Goal: Information Seeking & Learning: Learn about a topic

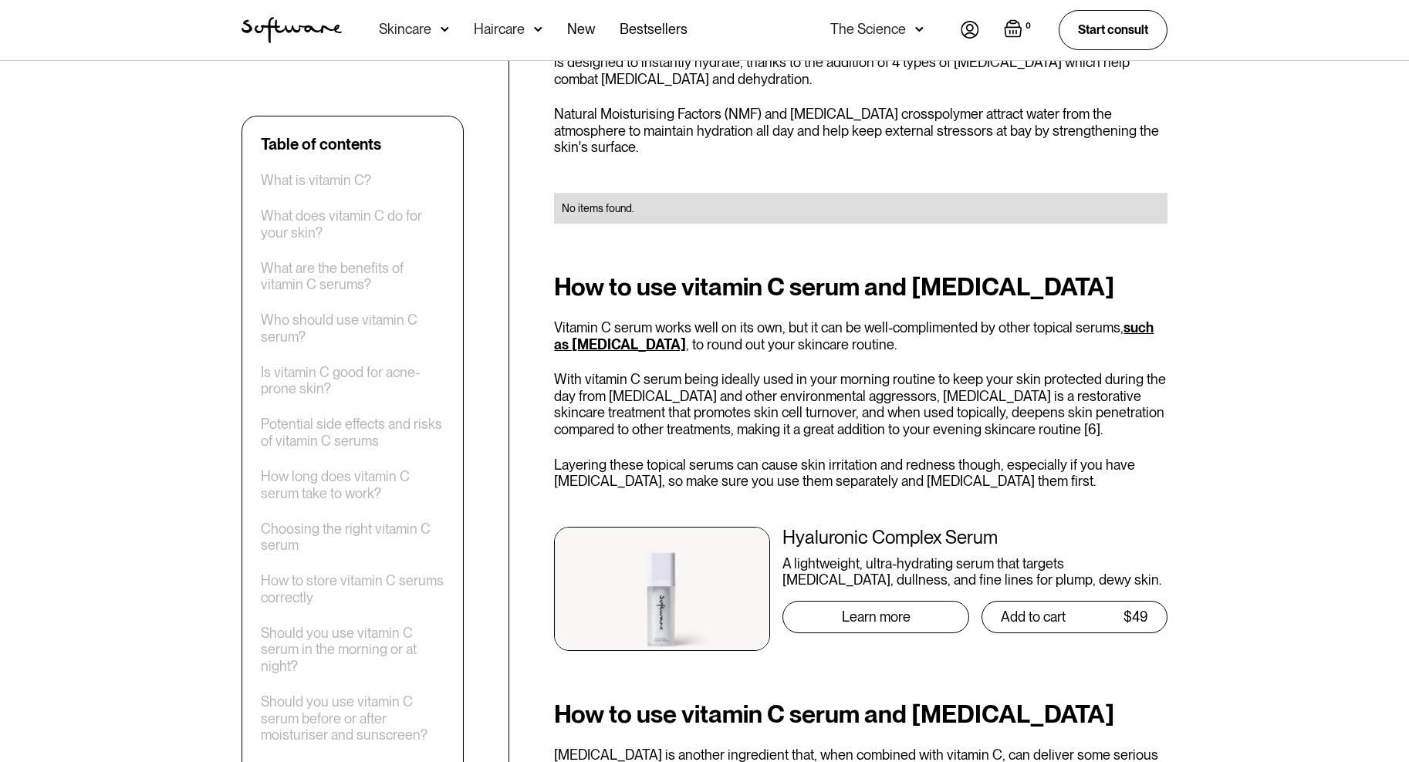
scroll to position [4169, 0]
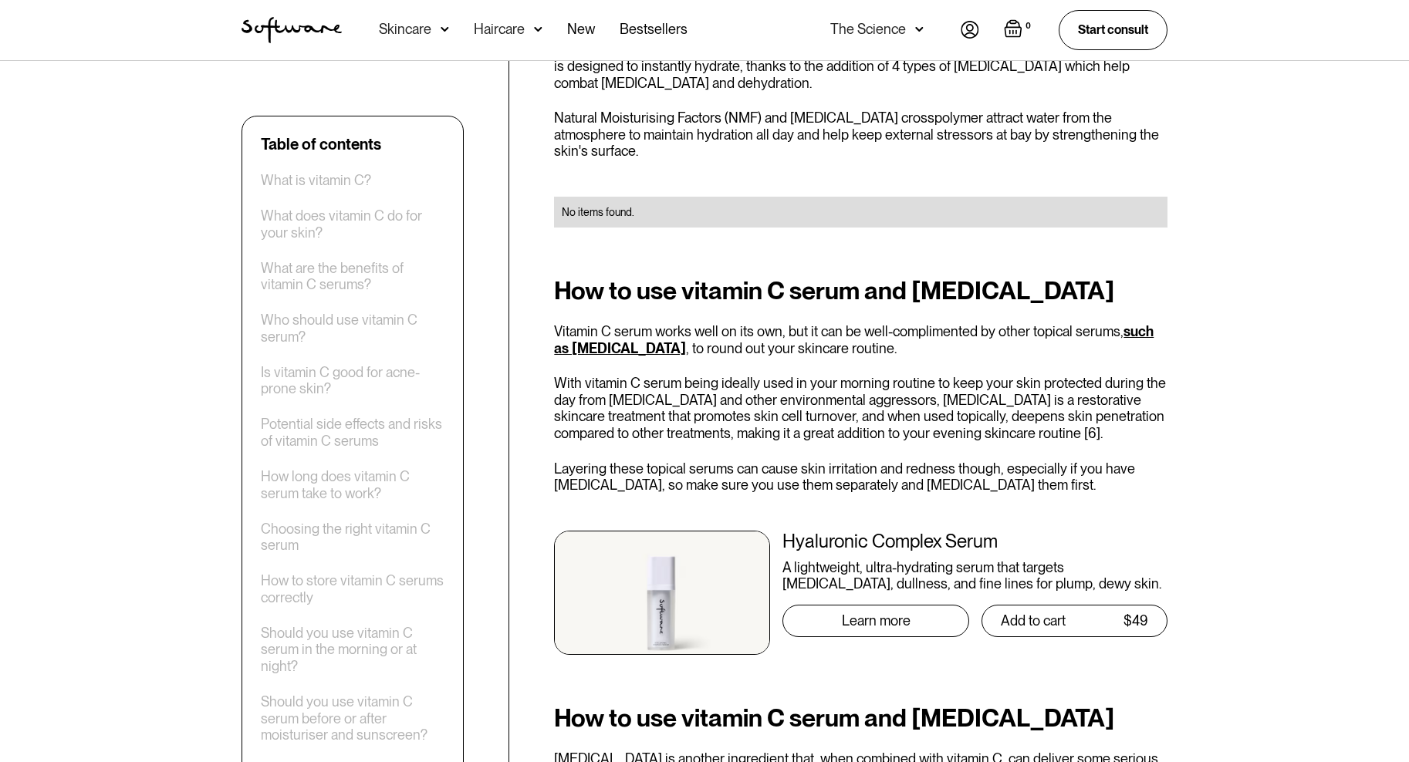
click at [407, 32] on div "Skincare" at bounding box center [405, 29] width 52 height 15
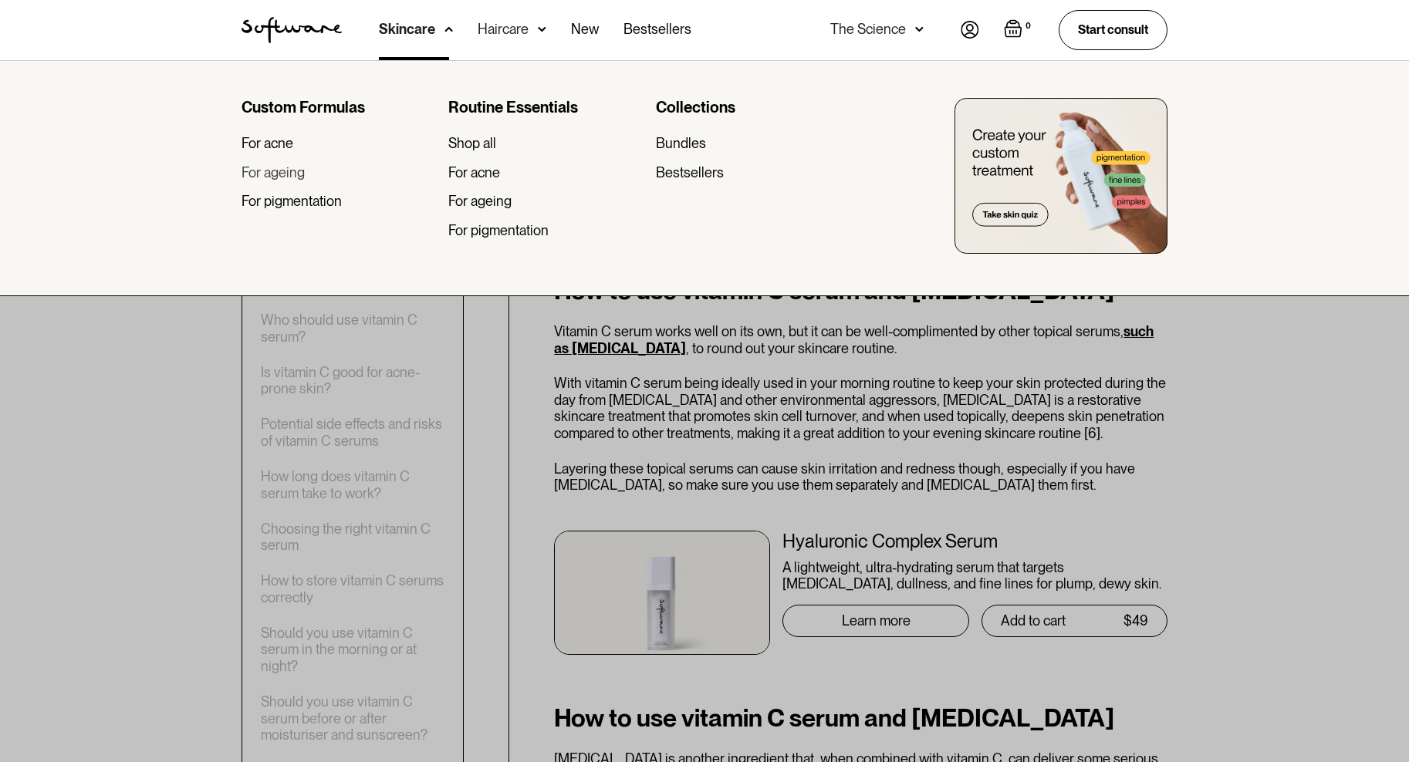
click at [298, 169] on div "For ageing" at bounding box center [272, 172] width 63 height 17
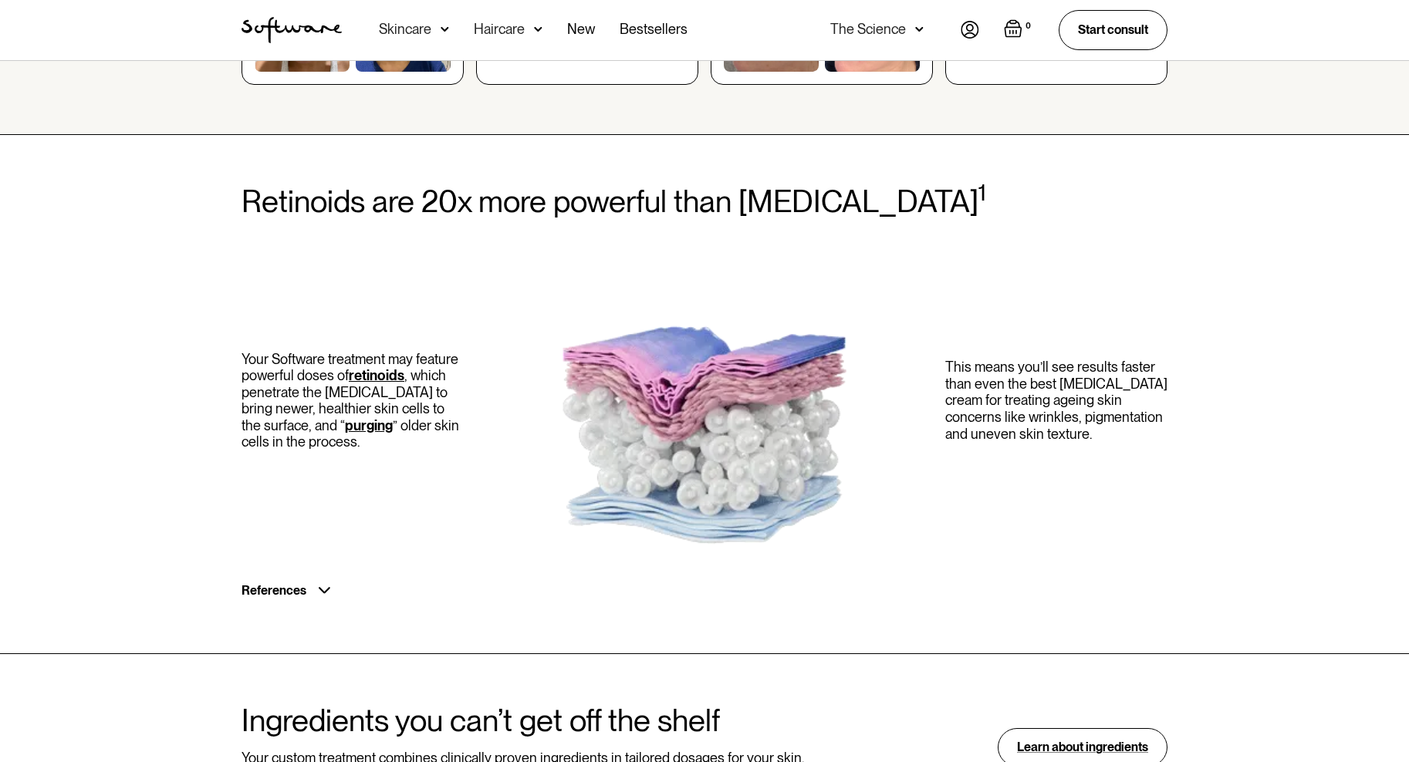
scroll to position [849, 0]
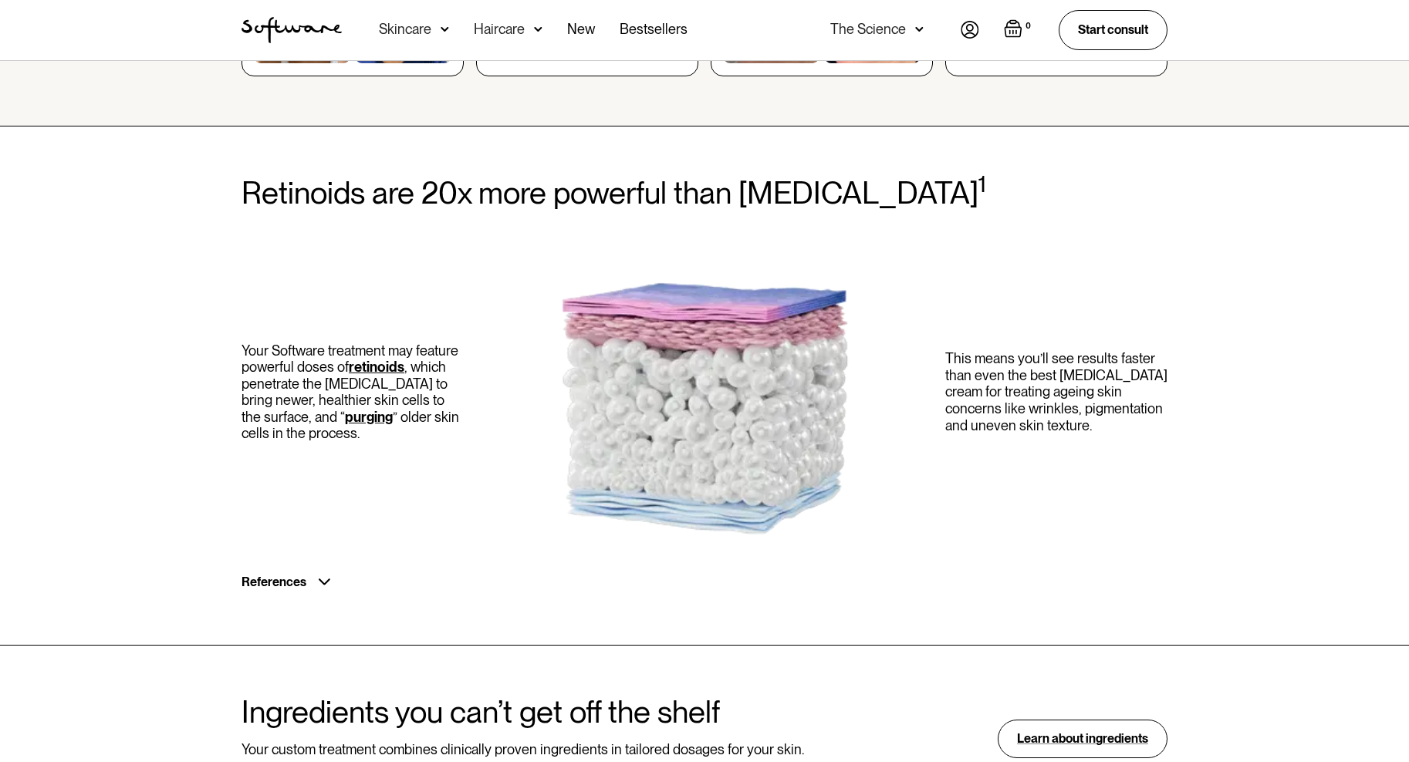
click at [416, 34] on div "Skincare" at bounding box center [405, 29] width 52 height 15
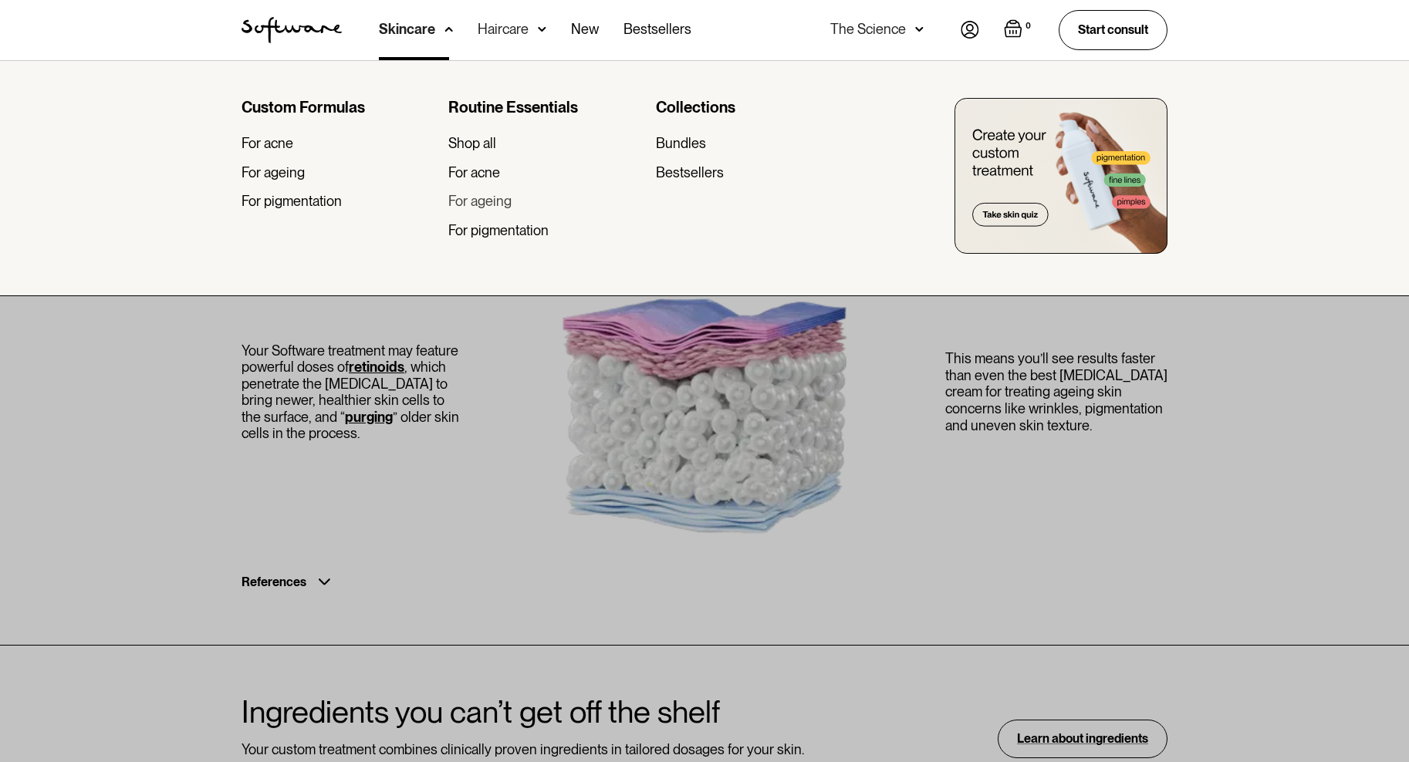
click at [480, 201] on div "For ageing" at bounding box center [479, 201] width 63 height 17
